Goal: Entertainment & Leisure: Consume media (video, audio)

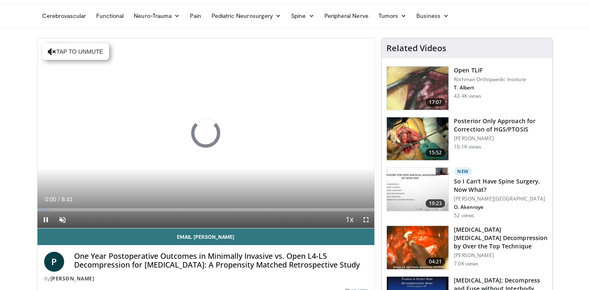
scroll to position [75, 0]
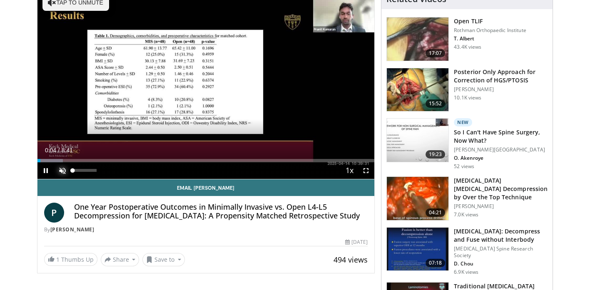
click at [60, 171] on span "Video Player" at bounding box center [62, 170] width 17 height 17
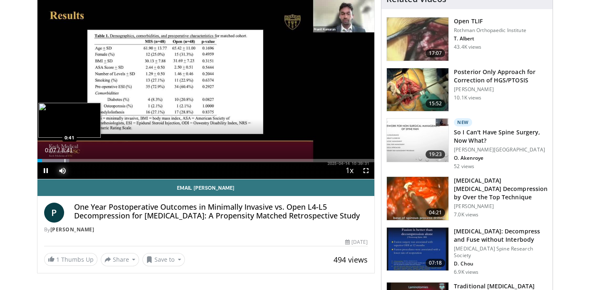
click at [65, 159] on div "Progress Bar" at bounding box center [65, 160] width 1 height 3
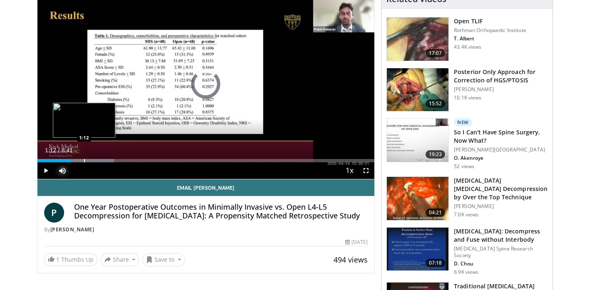
click at [84, 159] on div "Progress Bar" at bounding box center [84, 160] width 1 height 3
click at [92, 160] on div "Progress Bar" at bounding box center [92, 160] width 1 height 3
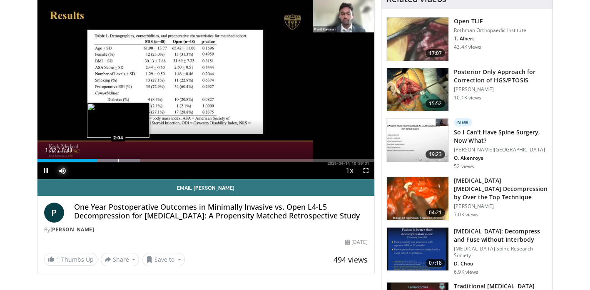
click at [118, 159] on div "Progress Bar" at bounding box center [118, 160] width 1 height 3
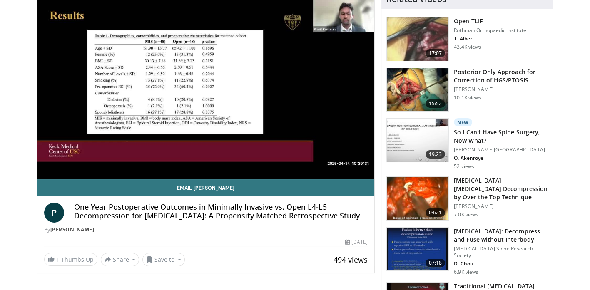
click at [130, 160] on div "10 seconds Tap to unmute" at bounding box center [205, 84] width 337 height 190
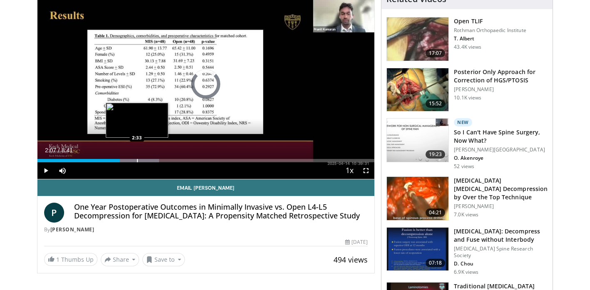
click at [137, 160] on div "Progress Bar" at bounding box center [137, 160] width 1 height 3
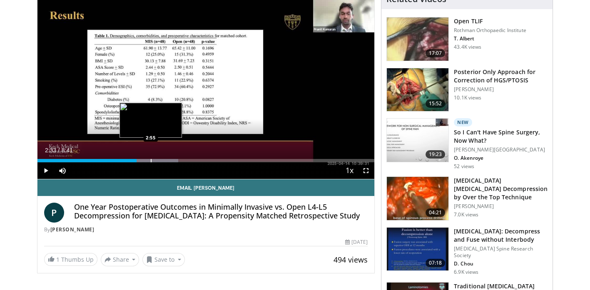
click at [151, 160] on div "Progress Bar" at bounding box center [151, 160] width 1 height 3
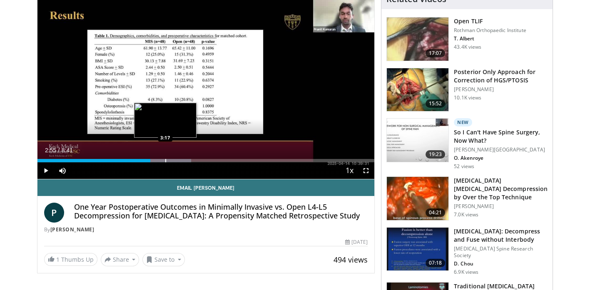
click at [165, 161] on div "Progress Bar" at bounding box center [165, 160] width 1 height 3
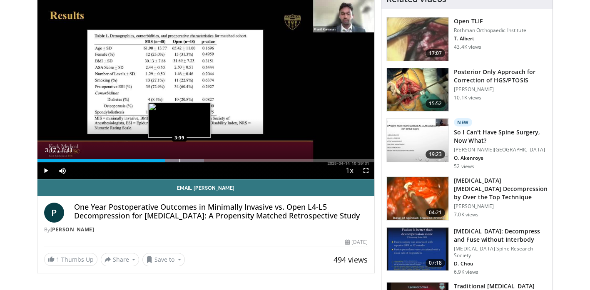
click at [180, 159] on div "Progress Bar" at bounding box center [180, 160] width 1 height 3
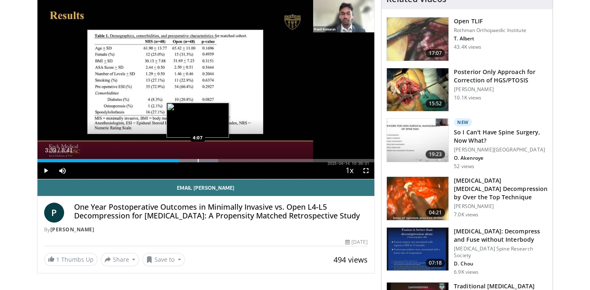
click at [198, 160] on div "Progress Bar" at bounding box center [198, 160] width 1 height 3
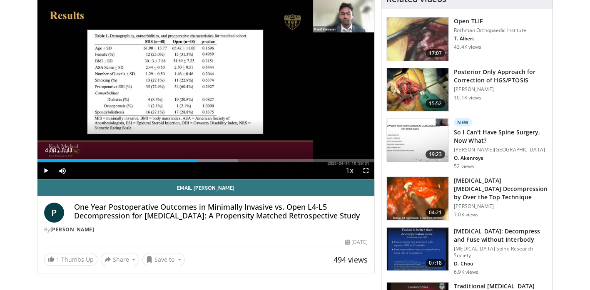
click at [217, 162] on div "Current Time 4:08 / Duration 8:41 Play Skip Backward Skip Forward Mute Loaded :…" at bounding box center [205, 170] width 337 height 17
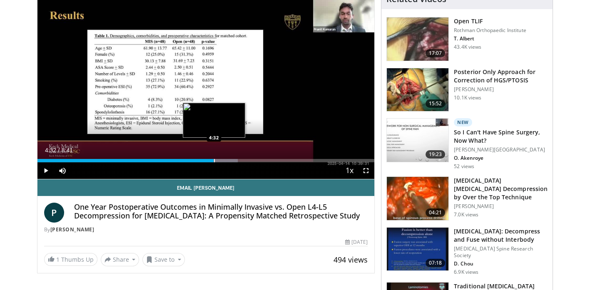
click at [214, 160] on div "Progress Bar" at bounding box center [214, 160] width 1 height 3
click at [229, 159] on div "Progress Bar" at bounding box center [229, 160] width 1 height 3
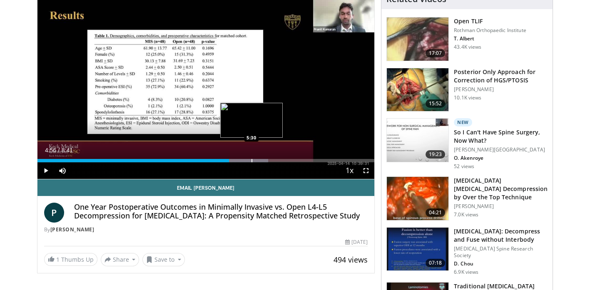
click at [252, 161] on div "Progress Bar" at bounding box center [252, 160] width 1 height 3
click at [267, 159] on div "Progress Bar" at bounding box center [267, 160] width 1 height 3
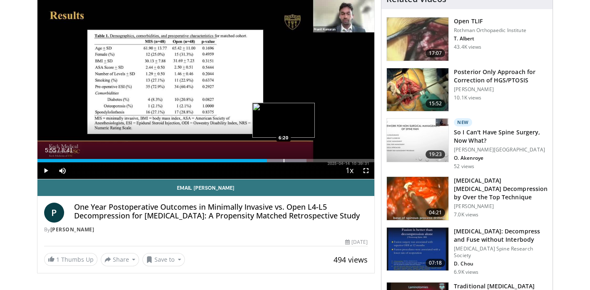
click at [284, 159] on div "Progress Bar" at bounding box center [284, 160] width 1 height 3
click at [296, 160] on div "Progress Bar" at bounding box center [296, 160] width 1 height 3
click at [307, 159] on div "Progress Bar" at bounding box center [307, 160] width 1 height 3
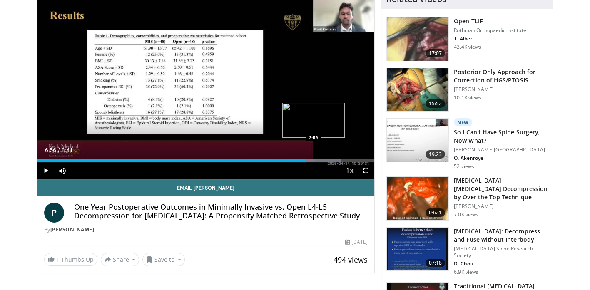
click at [314, 159] on div "Progress Bar" at bounding box center [314, 160] width 1 height 3
click at [327, 159] on div "Progress Bar" at bounding box center [327, 160] width 1 height 3
